Goal: Check status

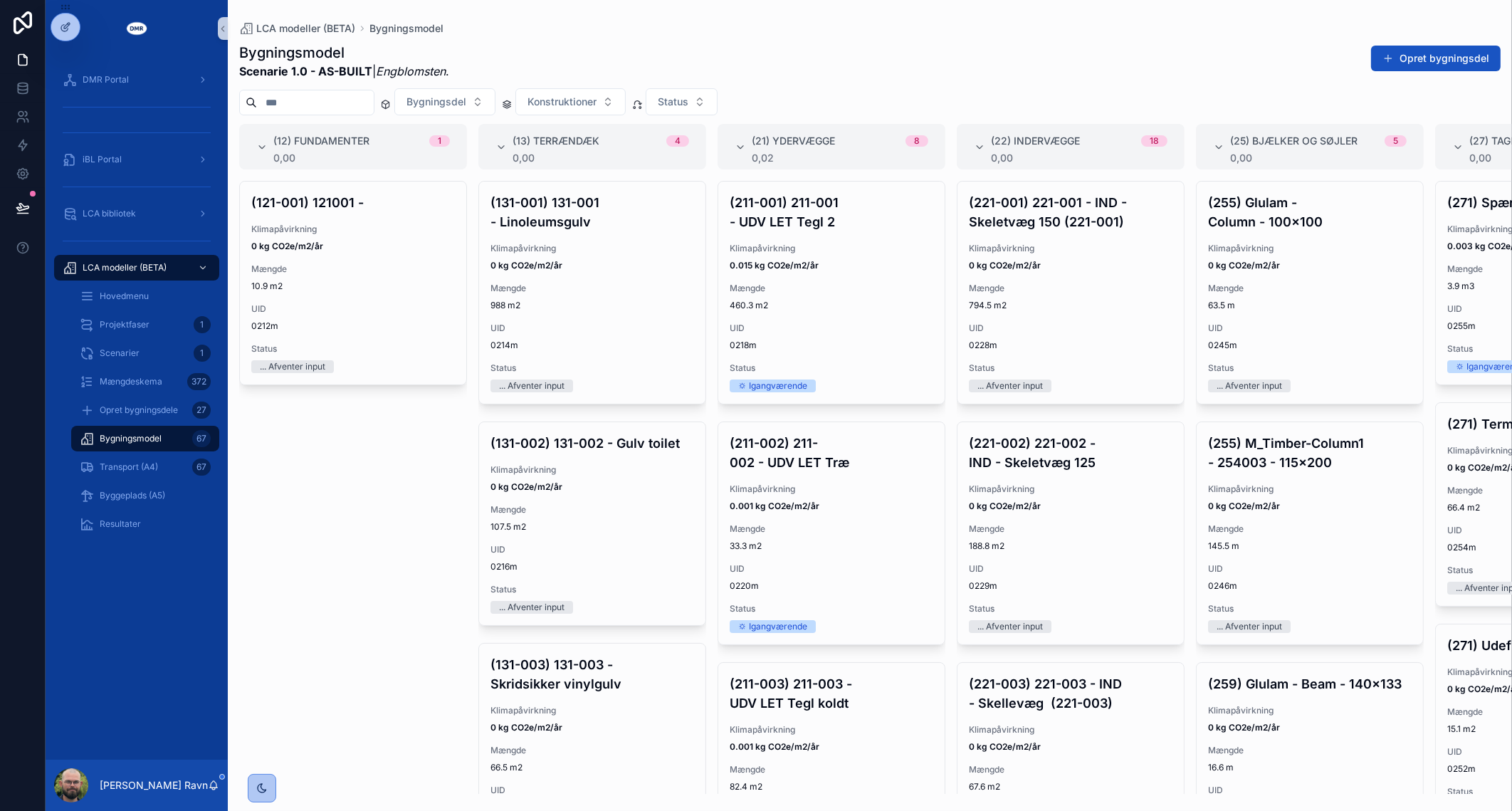
scroll to position [1316, 0]
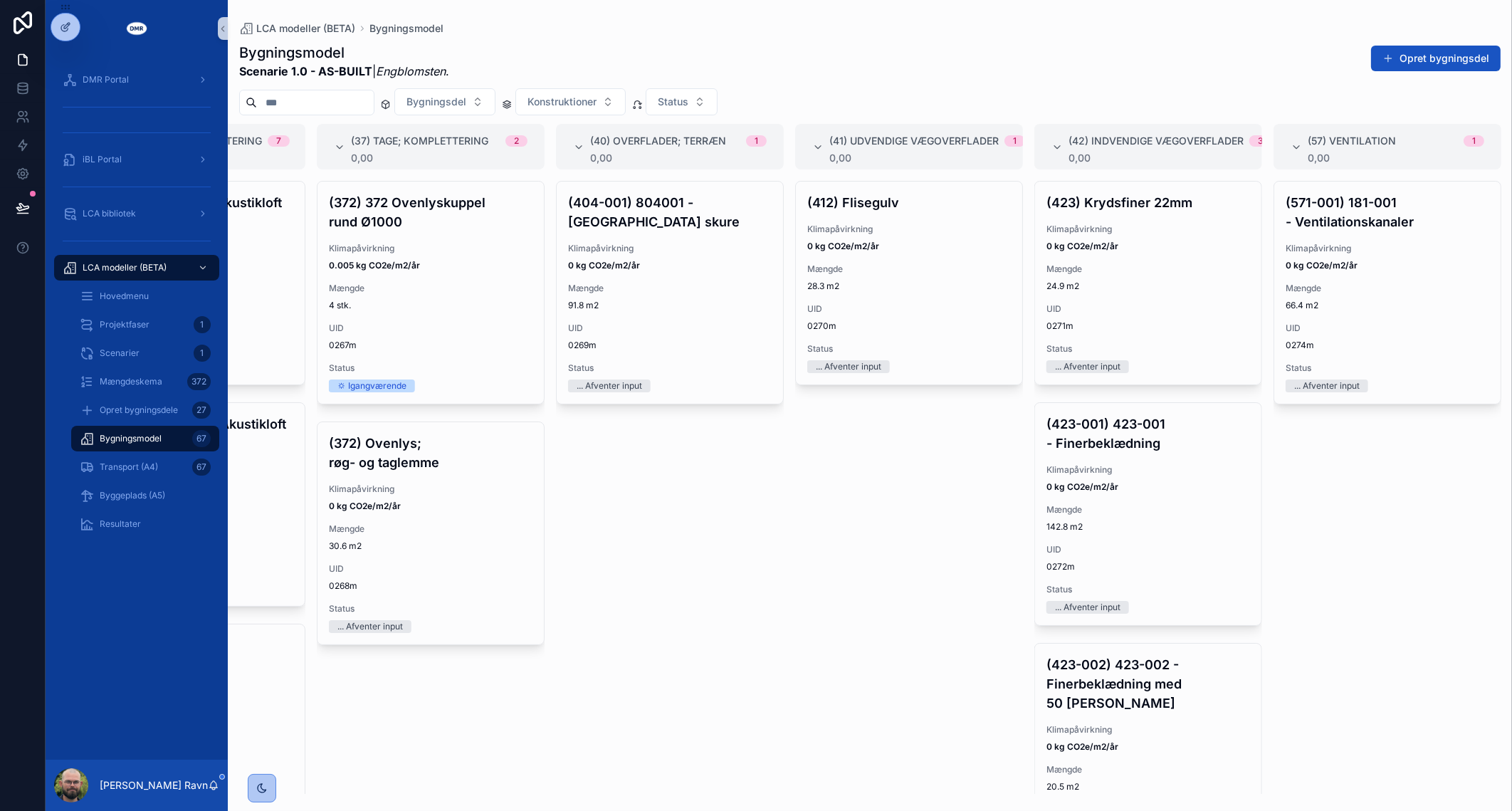
click at [662, 644] on div "(404-001) 804001 - Betonfliser skure Klimapåvirkning 0 kg CO2e/m2/år Mængde 91.…" at bounding box center [670, 487] width 228 height 612
click at [136, 305] on div "Hovedmenu" at bounding box center [145, 296] width 131 height 23
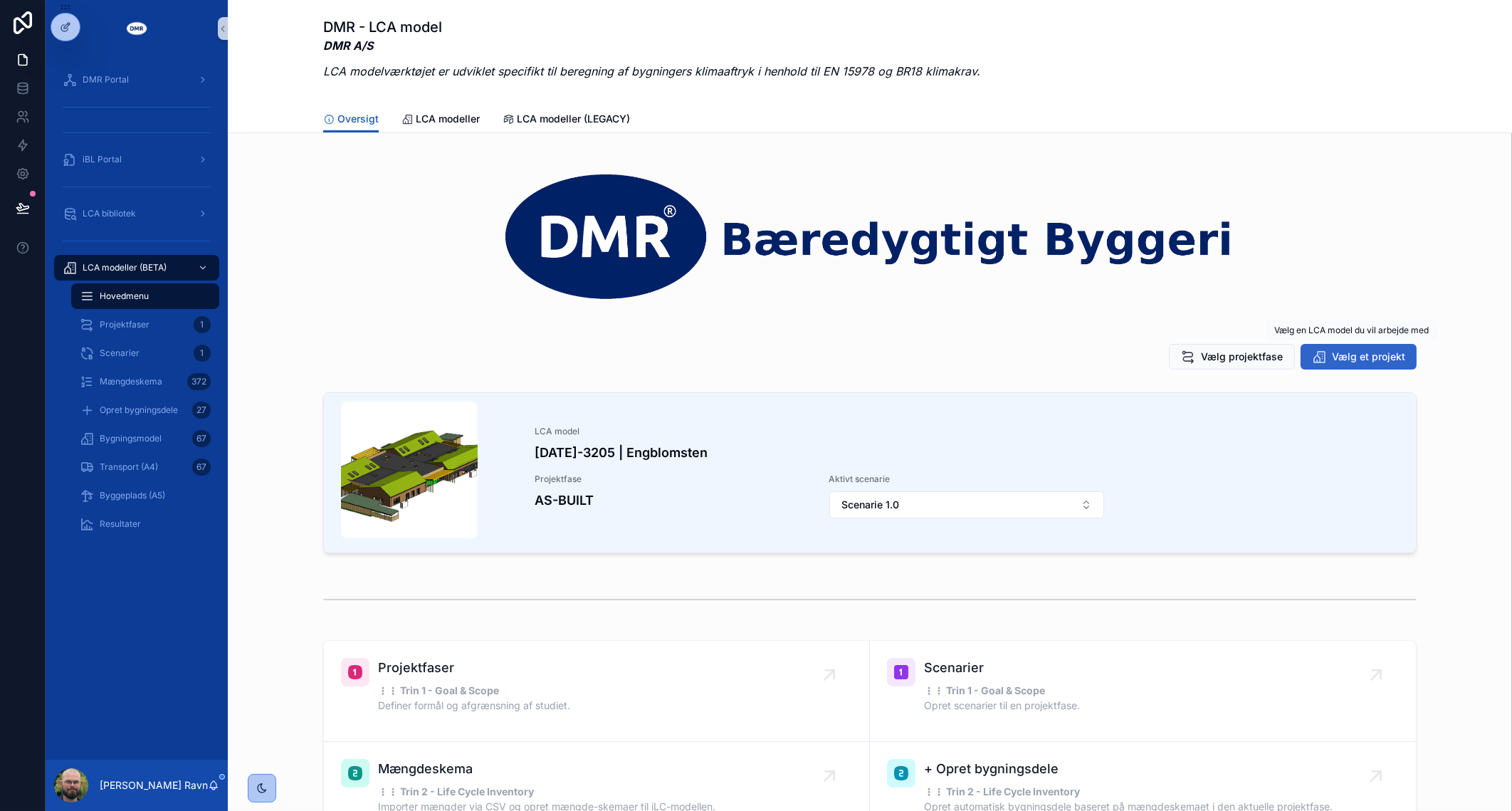
click at [1325, 362] on button "Vælg et projekt" at bounding box center [1359, 357] width 116 height 26
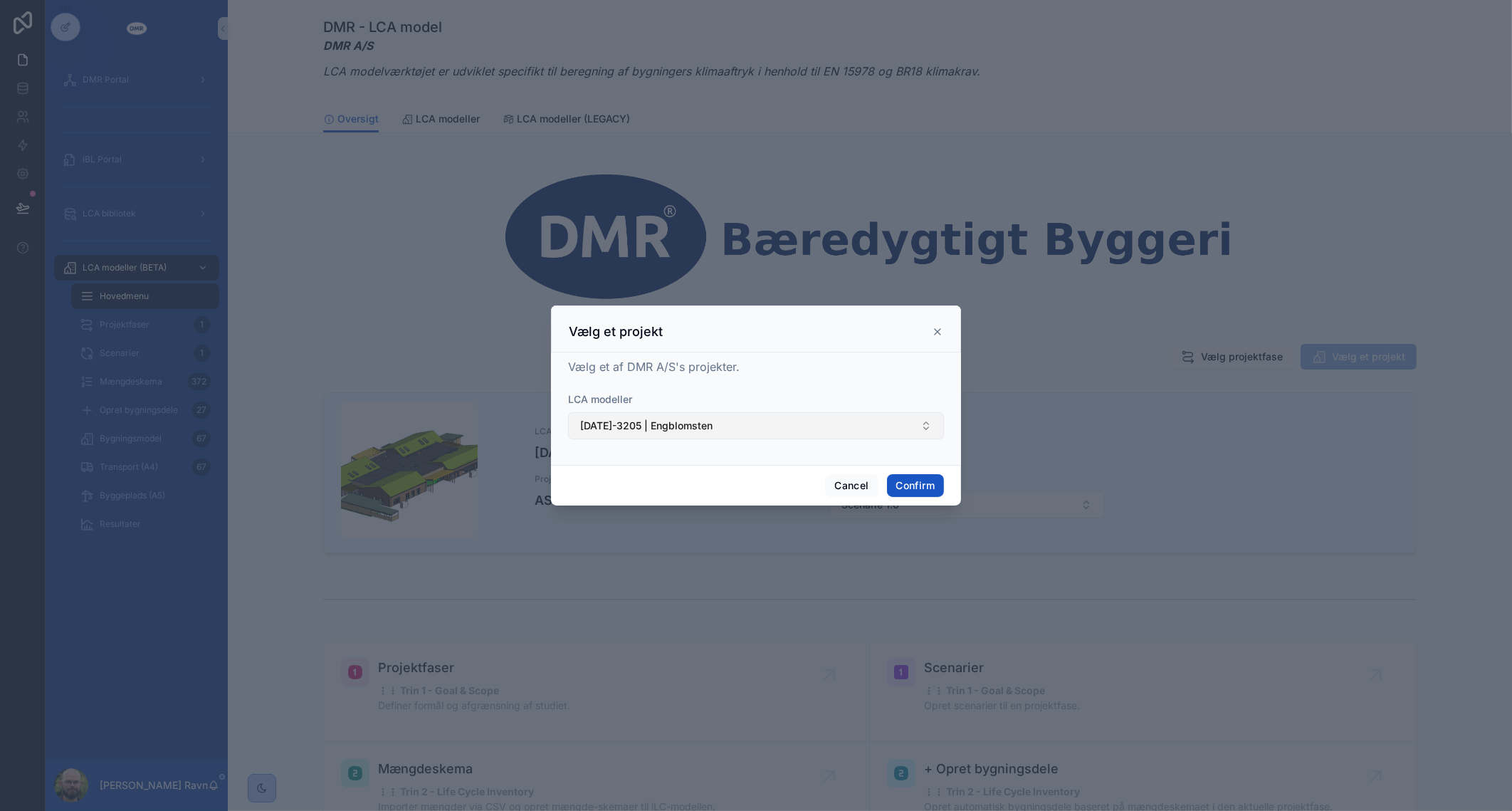
click at [875, 435] on button "[DATE]-3205 | Engblomsten" at bounding box center [756, 426] width 376 height 27
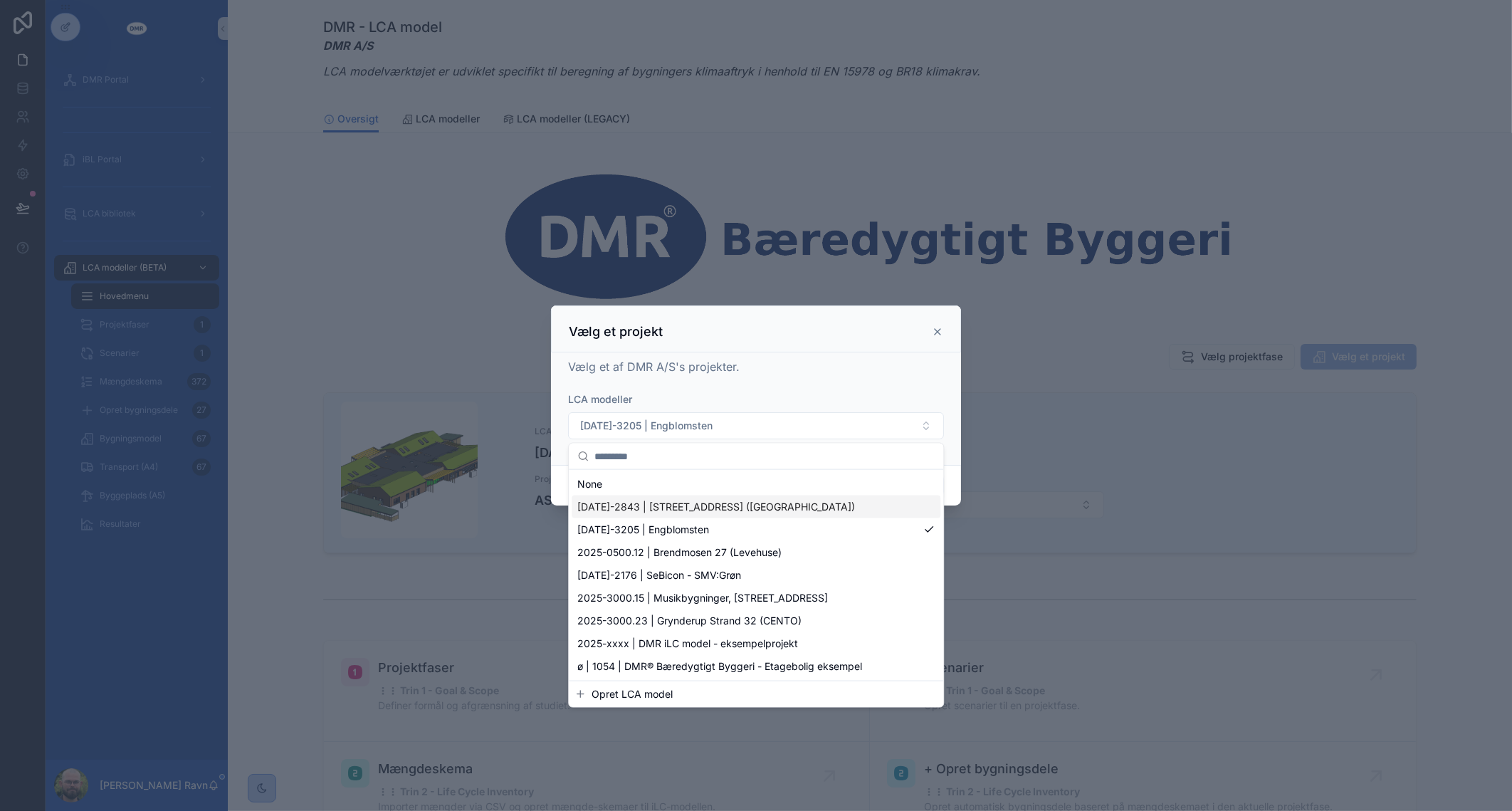
click at [846, 501] on div "[DATE]-2843 | [STREET_ADDRESS] ([GEOGRAPHIC_DATA])" at bounding box center [755, 507] width 369 height 23
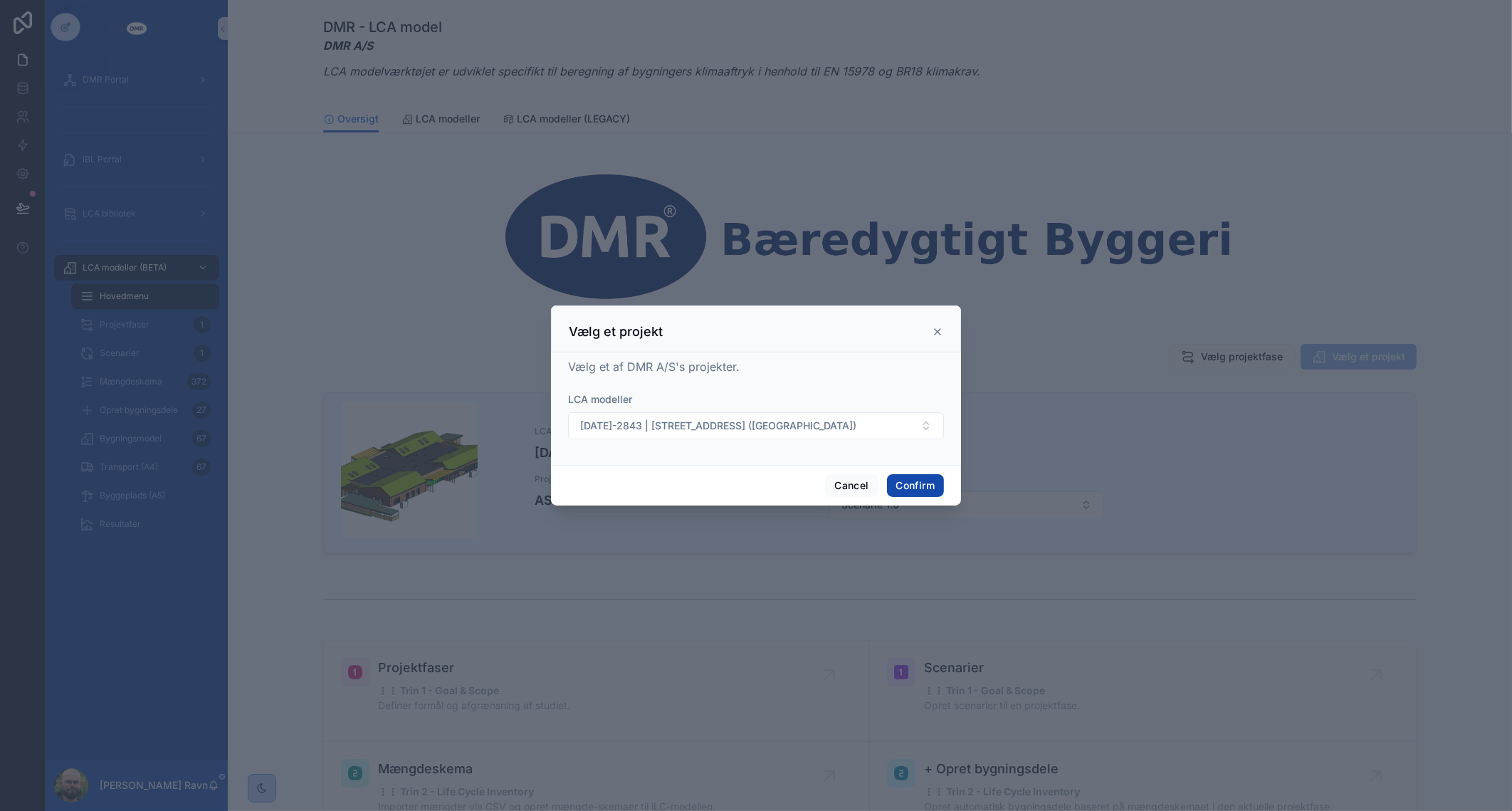
click at [909, 484] on button "Confirm" at bounding box center [915, 485] width 57 height 23
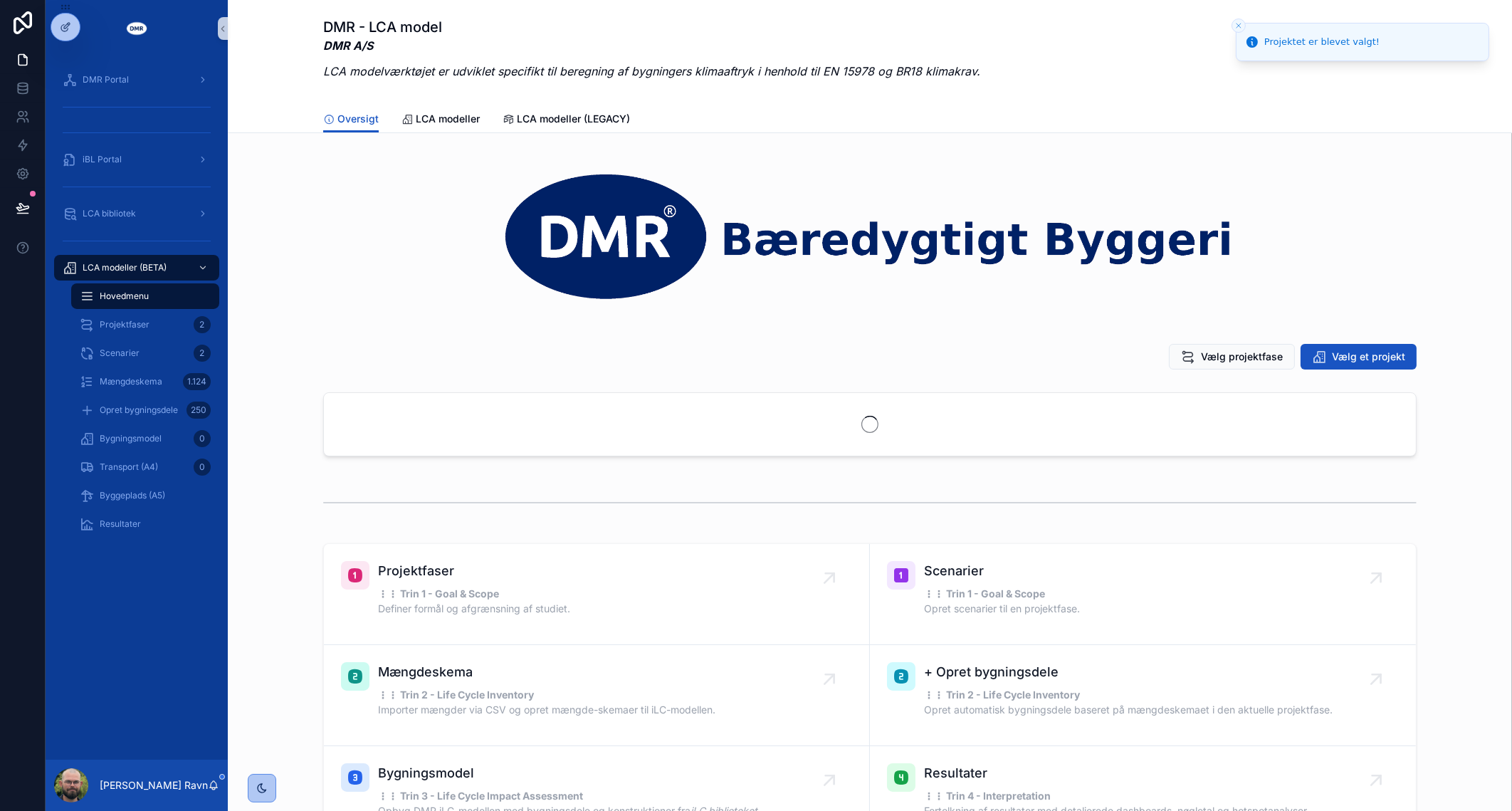
click at [1247, 360] on span "Vælg projektfase" at bounding box center [1241, 357] width 81 height 15
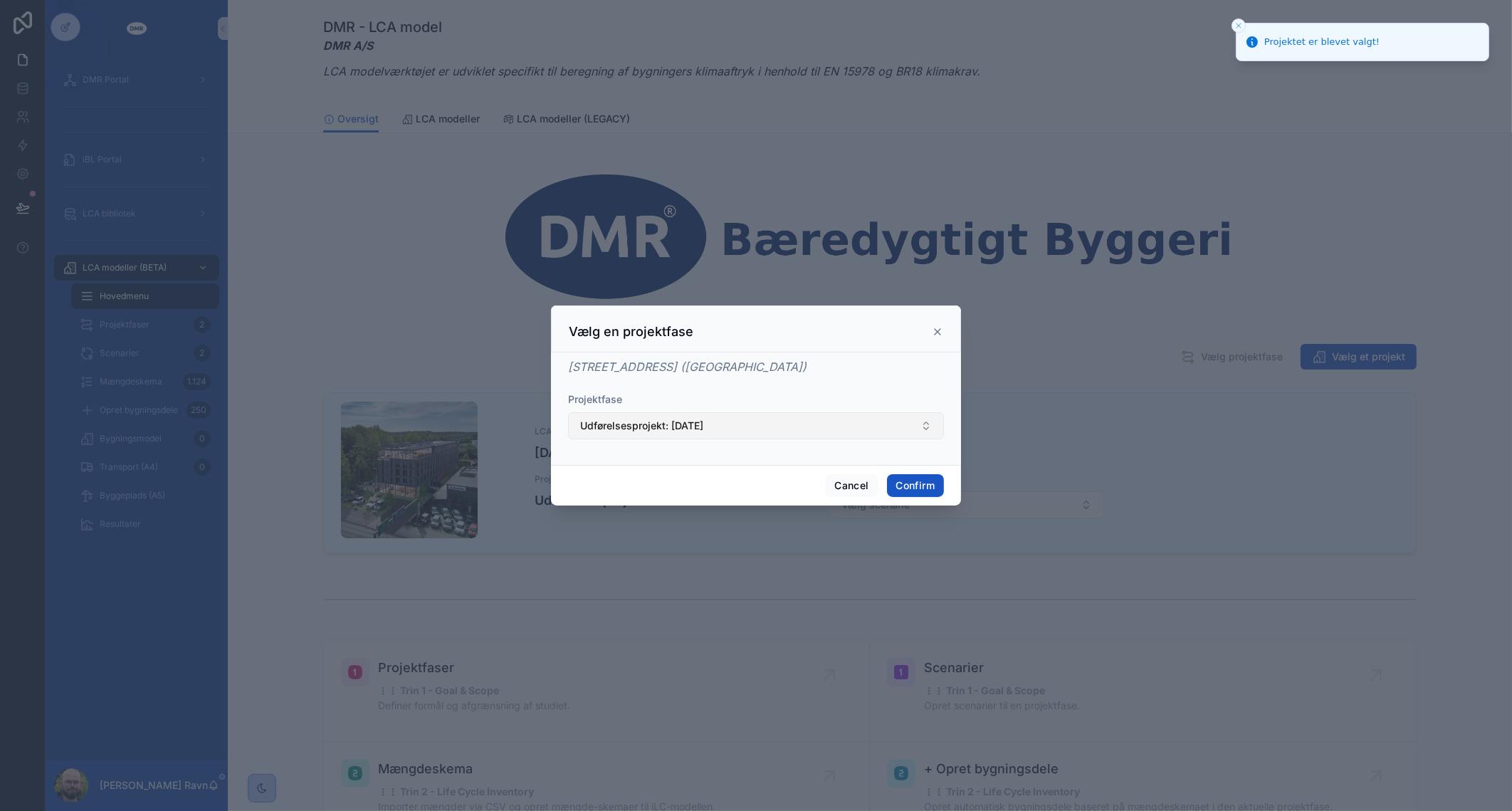
click at [878, 435] on button "Udførelsesprojekt: [DATE]" at bounding box center [756, 426] width 376 height 27
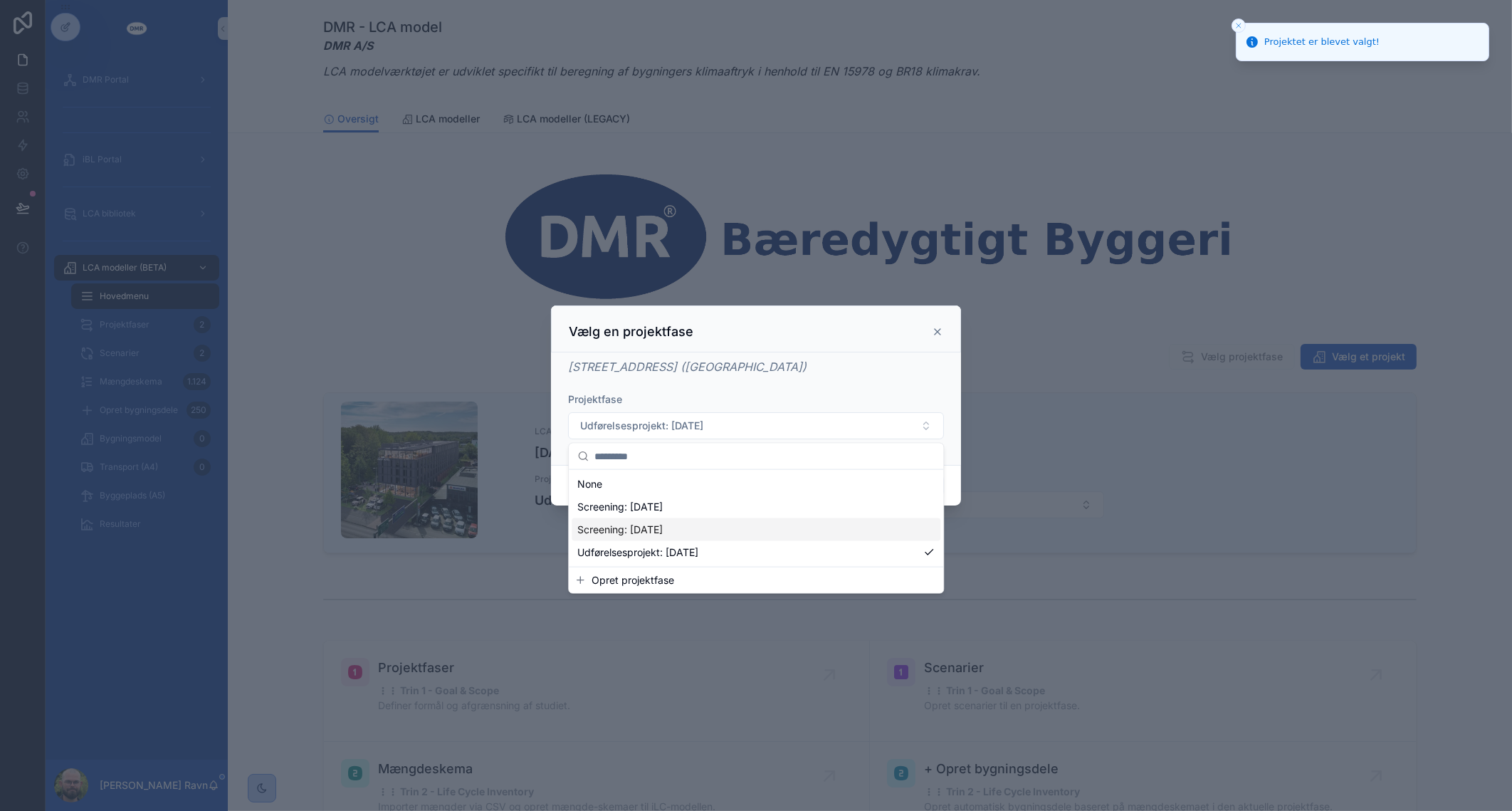
click at [782, 527] on div "Screening: [DATE]" at bounding box center [755, 529] width 369 height 23
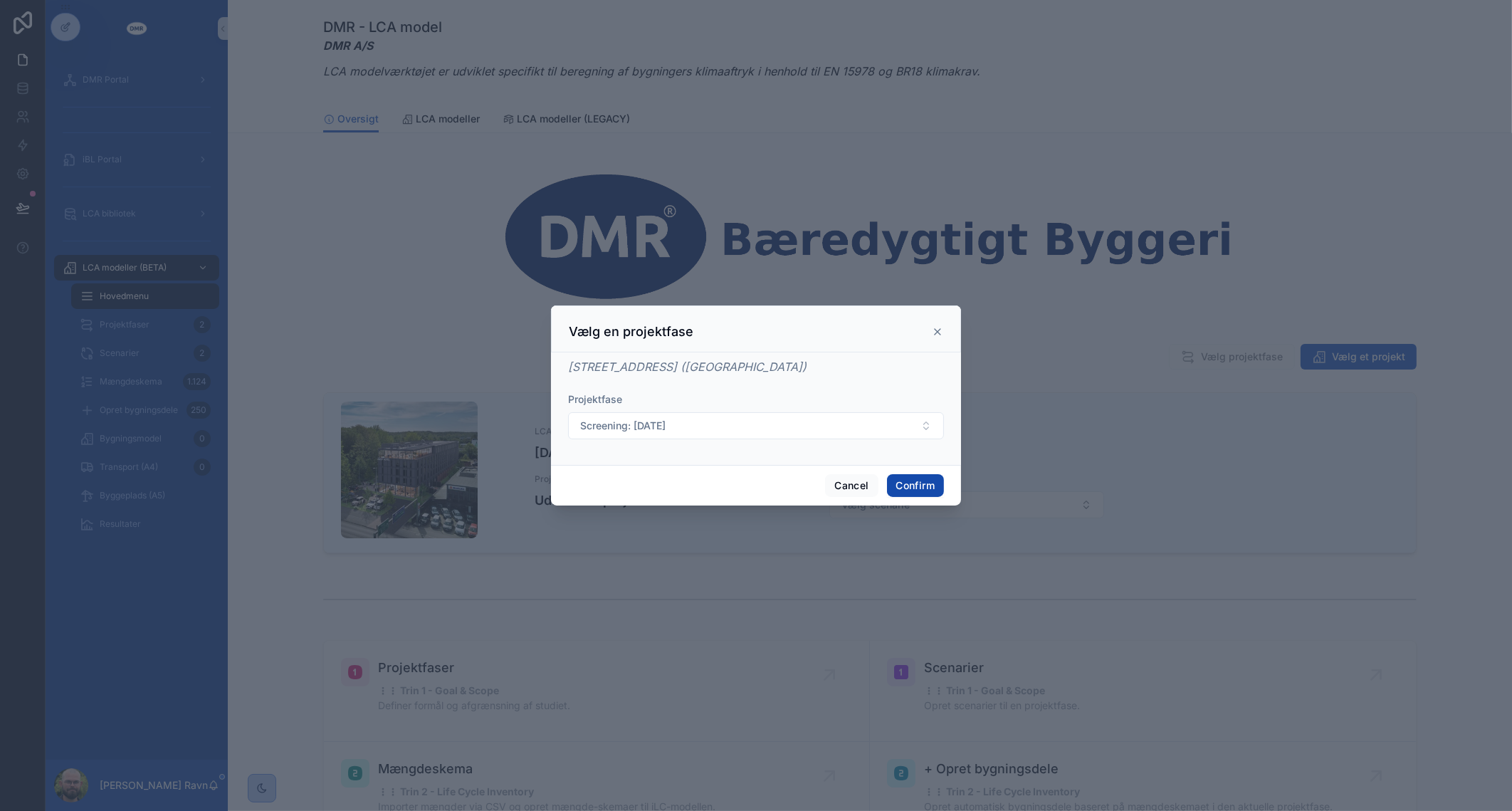
click at [929, 487] on button "Confirm" at bounding box center [915, 485] width 57 height 23
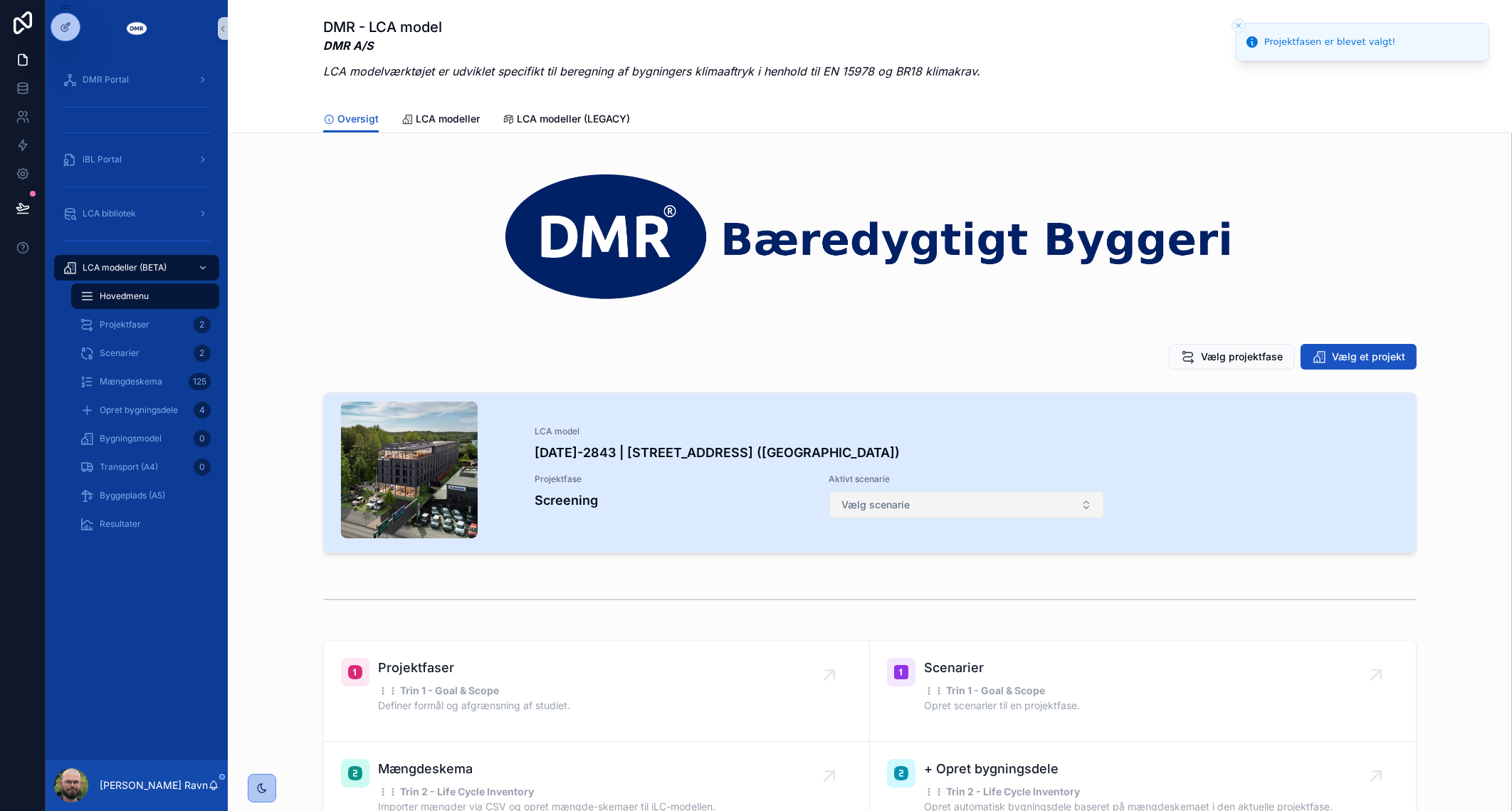
click at [904, 516] on button "Vælg scenarie" at bounding box center [967, 505] width 275 height 27
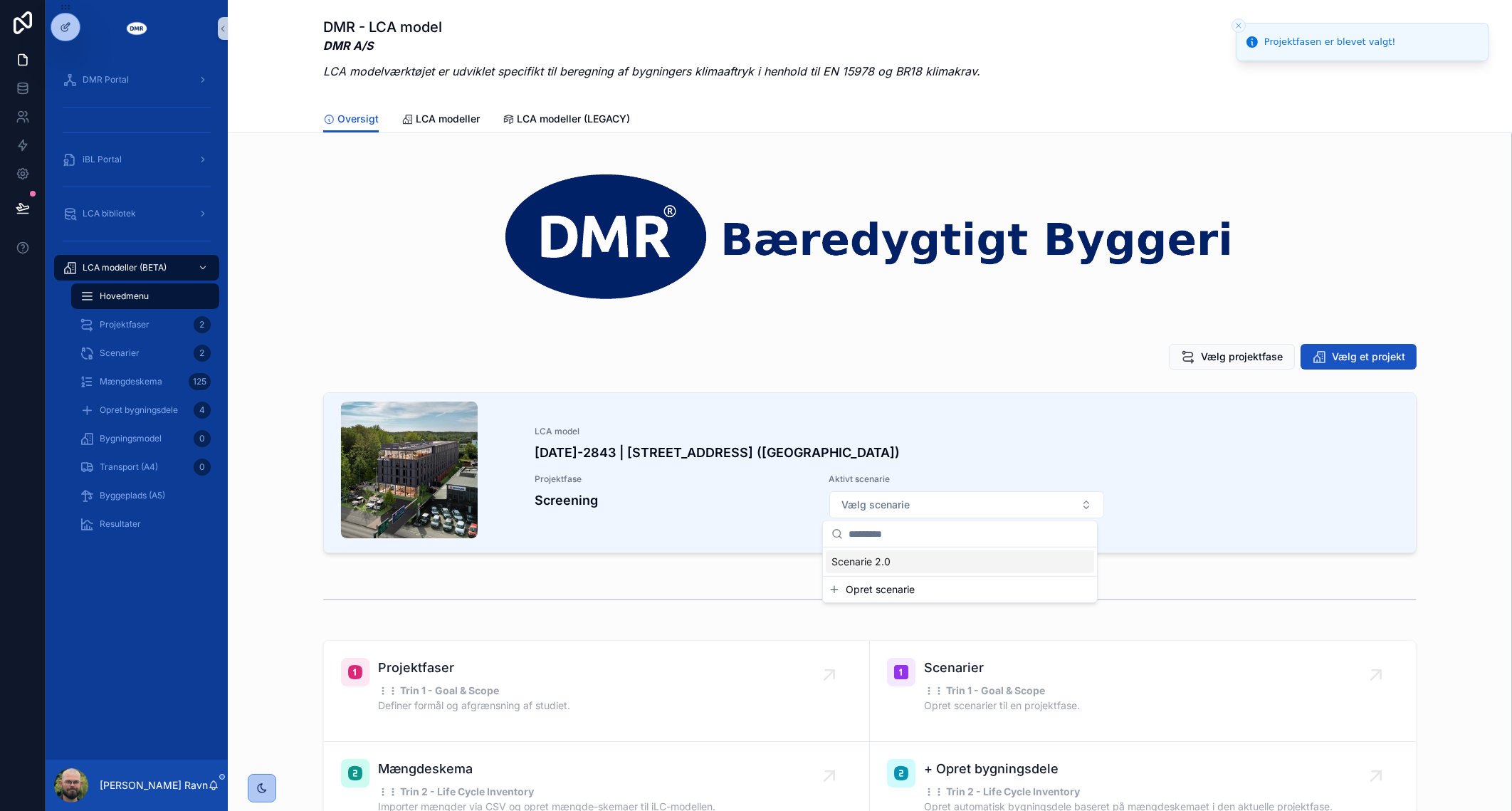
click at [896, 558] on div "Scenarie 2.0" at bounding box center [959, 562] width 269 height 23
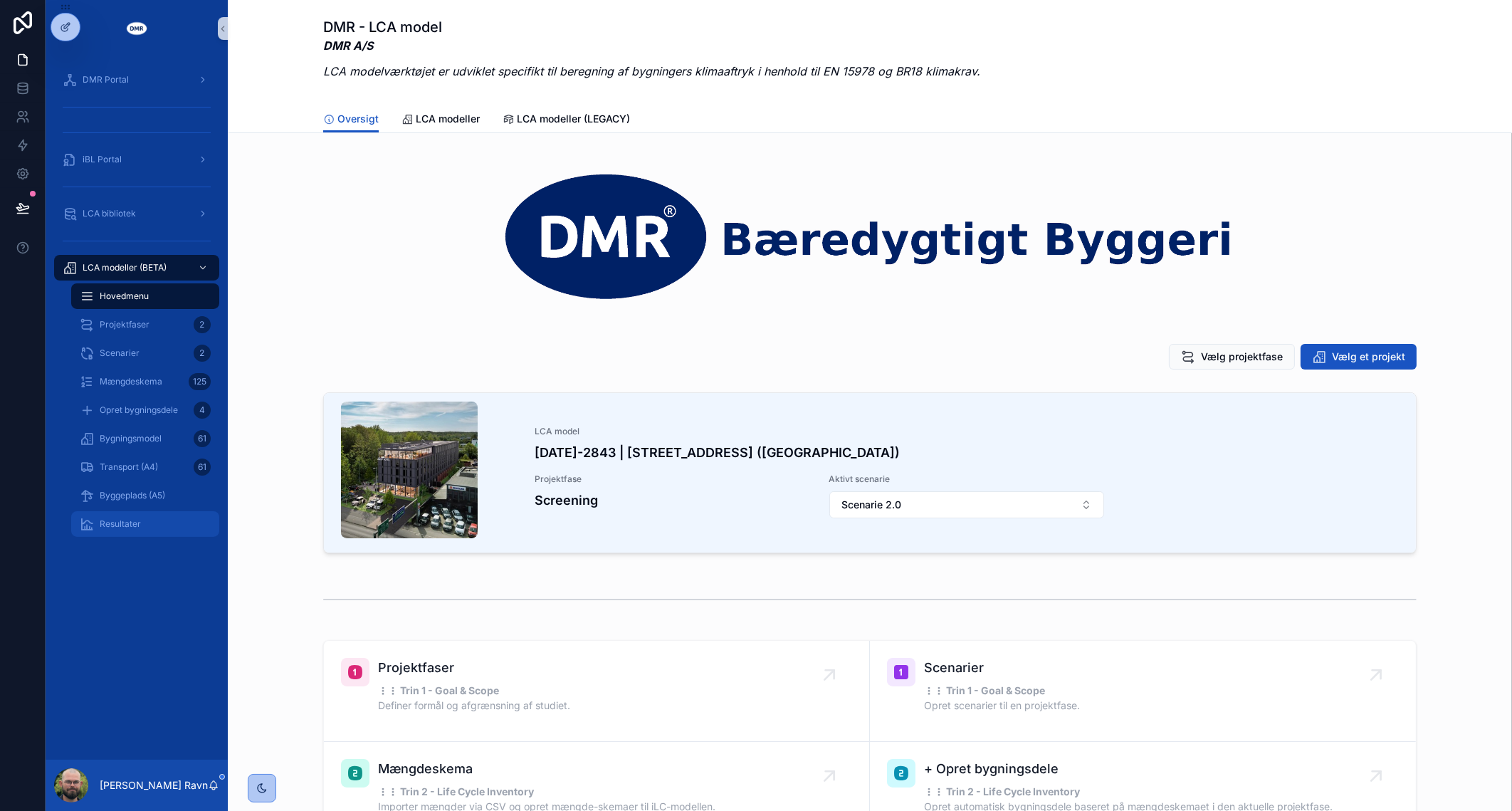
click at [153, 520] on div "Resultater" at bounding box center [145, 524] width 131 height 23
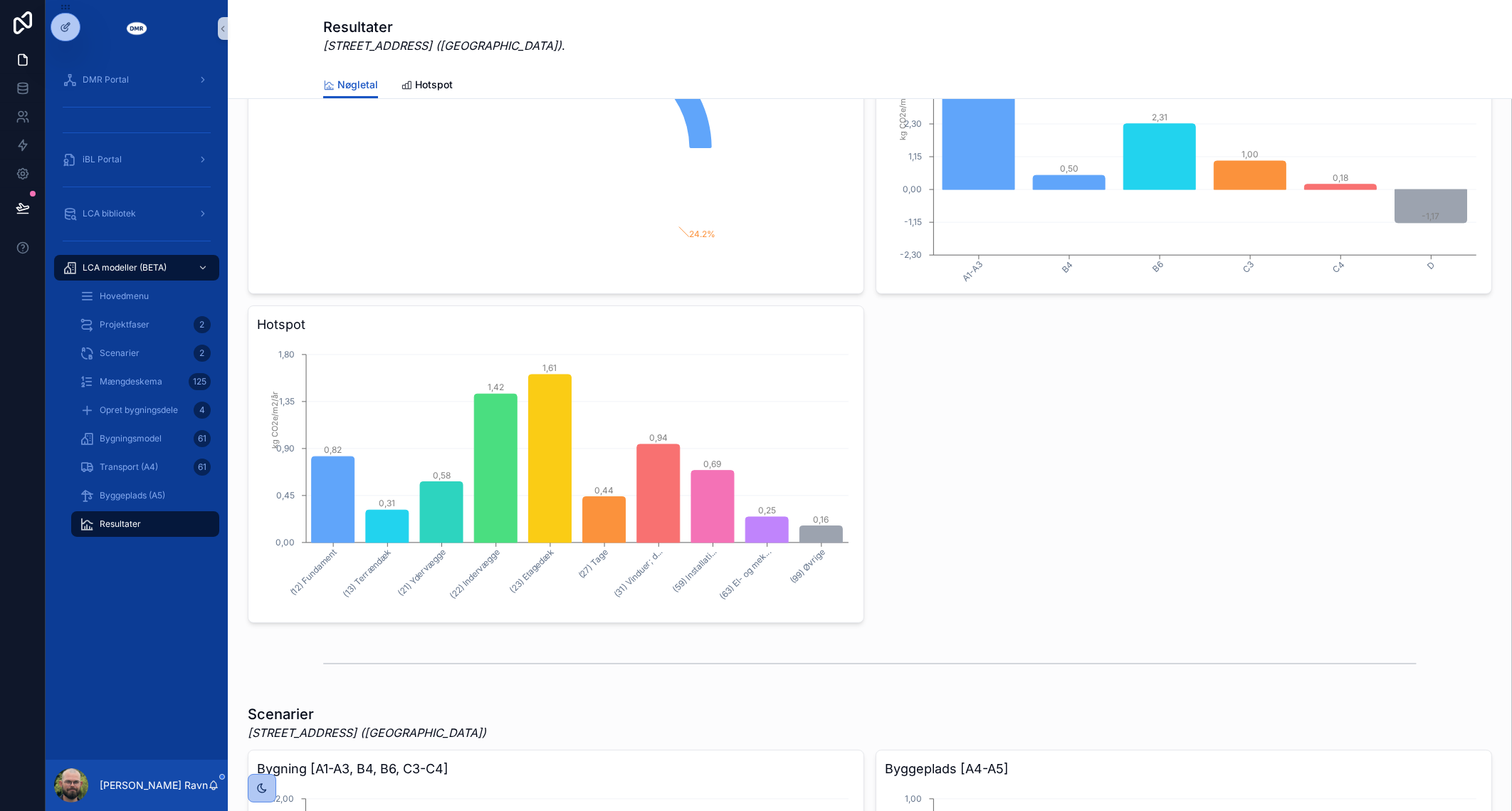
scroll to position [374, 0]
